Goal: Navigation & Orientation: Find specific page/section

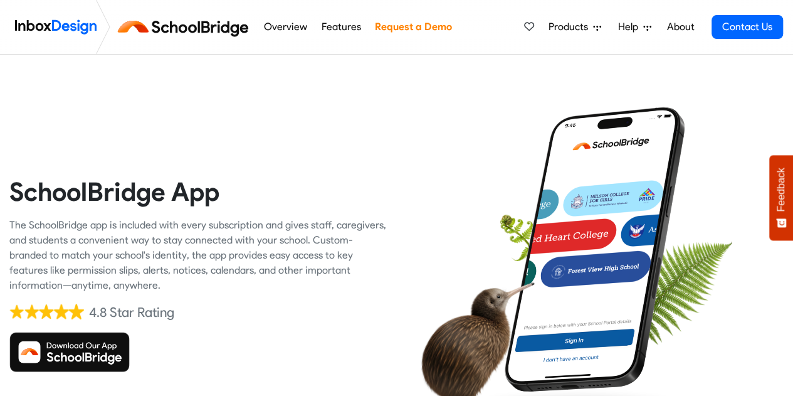
drag, startPoint x: 0, startPoint y: 0, endPoint x: 110, endPoint y: 347, distance: 363.6
click at [110, 347] on img at bounding box center [69, 352] width 120 height 40
